Goal: Check status: Check status

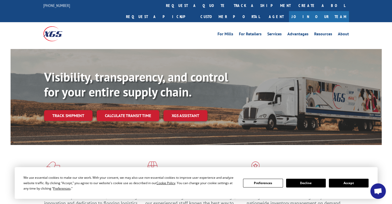
click at [71, 110] on link "Track shipment" at bounding box center [68, 115] width 48 height 11
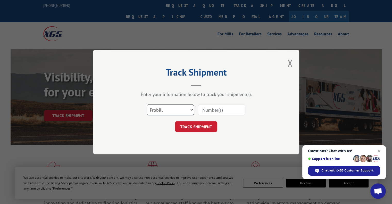
click at [185, 110] on select "Select category... Probill BOL PO" at bounding box center [170, 109] width 47 height 11
select select "bol"
click at [147, 104] on select "Select category... Probill BOL PO" at bounding box center [170, 109] width 47 height 11
click at [214, 109] on input at bounding box center [221, 109] width 47 height 11
paste input "6014863"
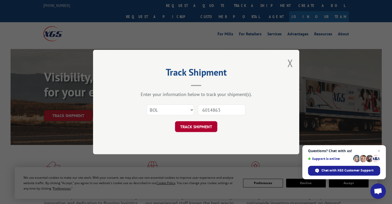
type input "6014863"
click at [201, 123] on button "TRACK SHIPMENT" at bounding box center [196, 126] width 42 height 11
